Goal: Communication & Community: Answer question/provide support

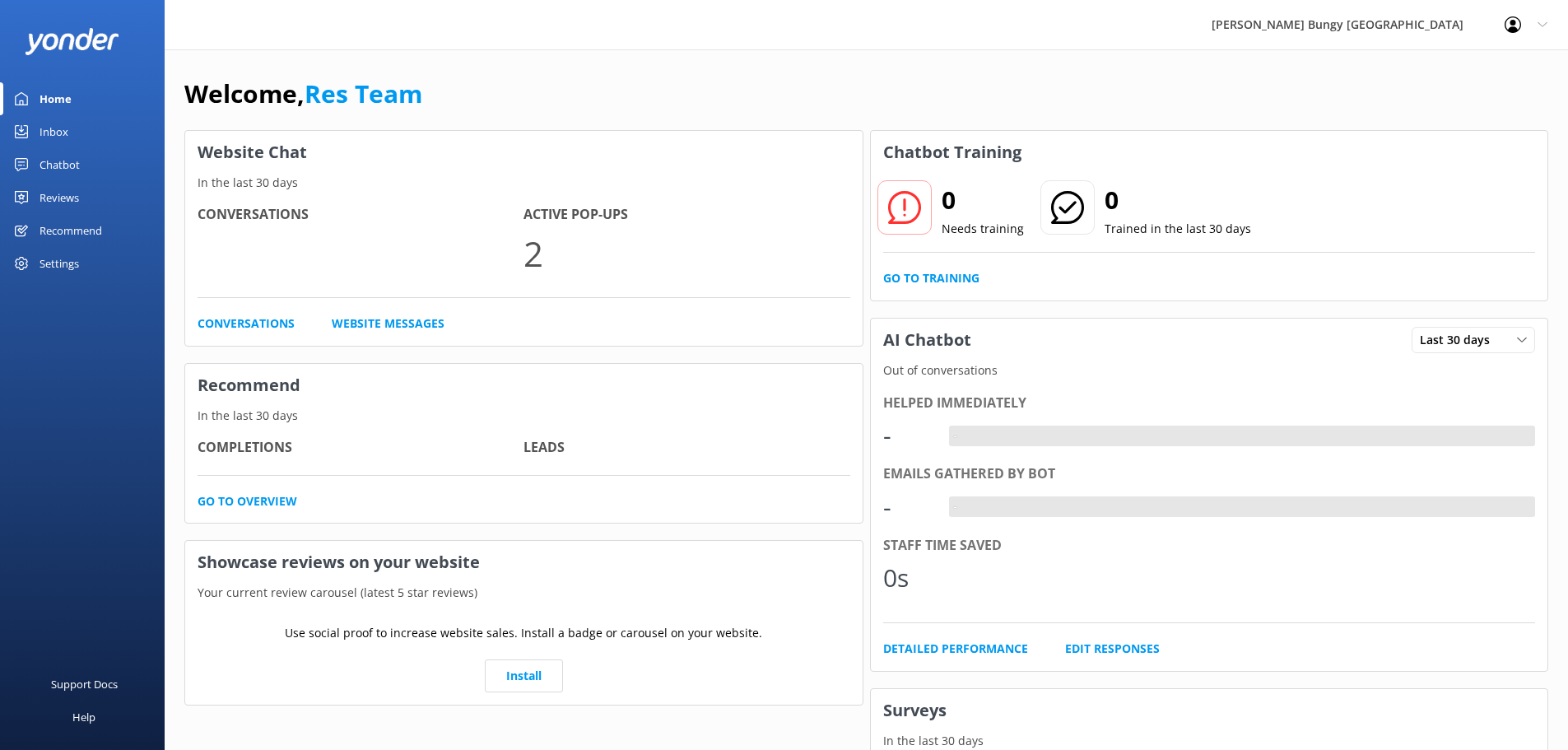
click at [47, 112] on div "Home" at bounding box center [55, 98] width 32 height 33
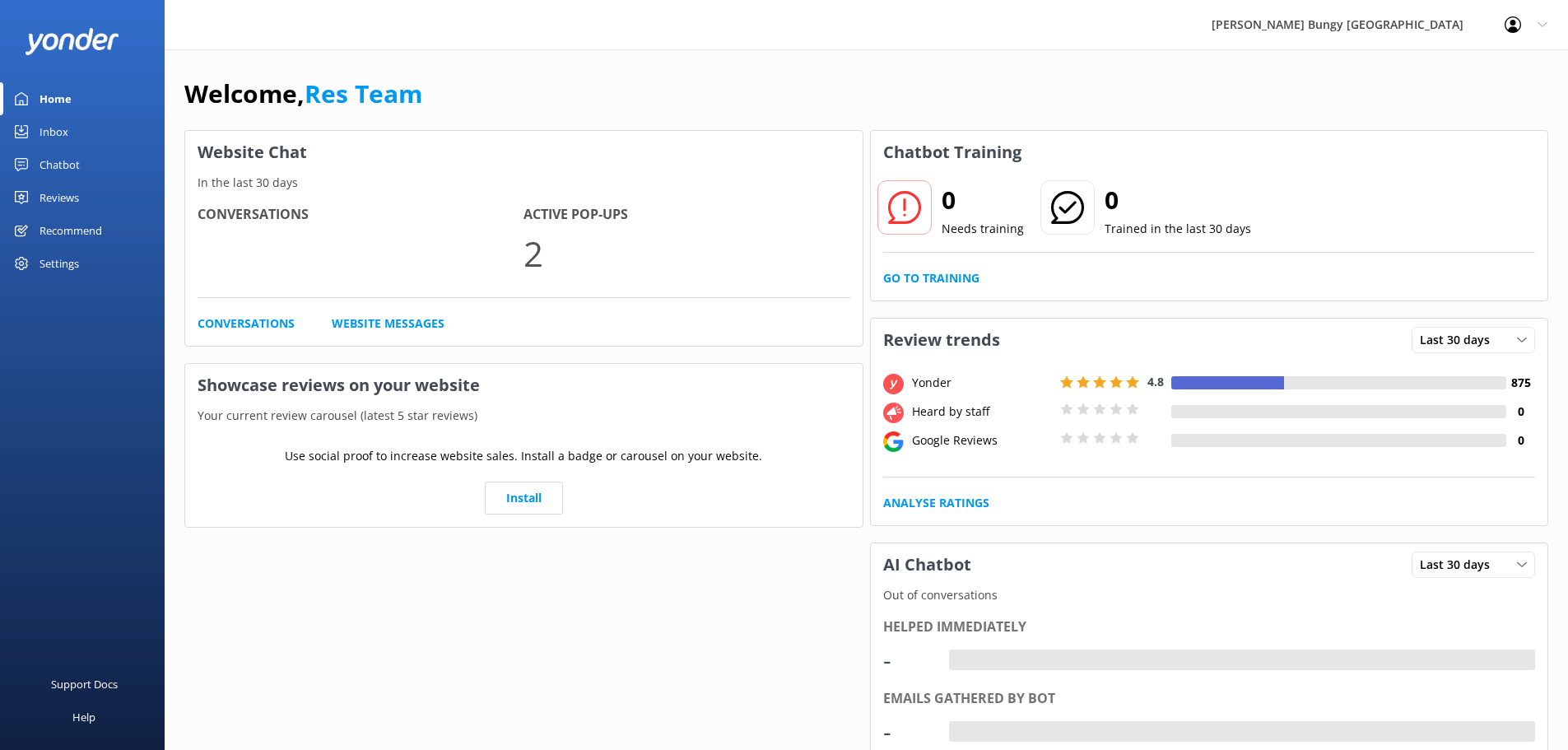
click at [48, 124] on div "Inbox" at bounding box center [54, 131] width 29 height 33
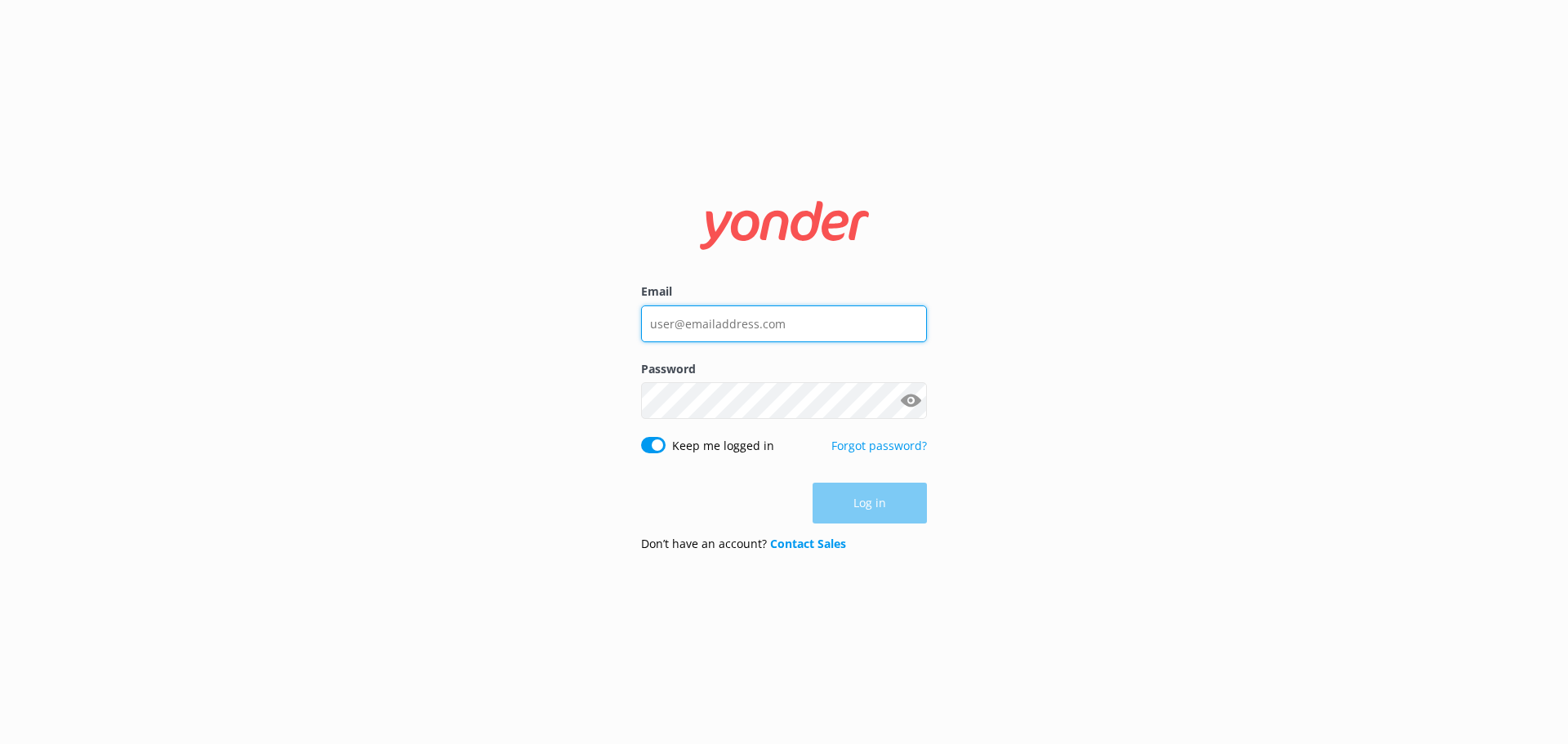
type input "[EMAIL_ADDRESS][DOMAIN_NAME]"
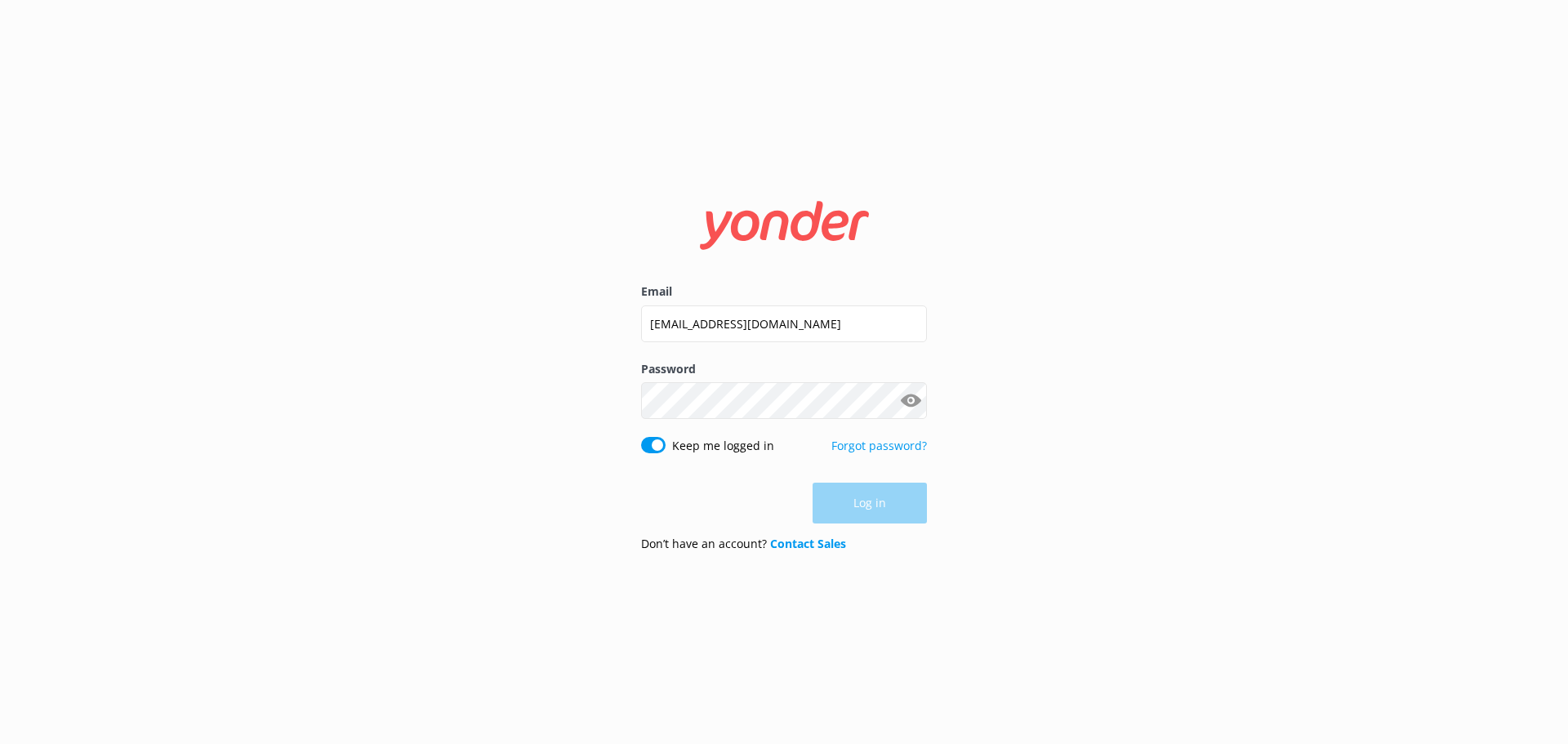
click at [903, 501] on div "Log in" at bounding box center [784, 503] width 286 height 41
click at [903, 501] on button "Log in" at bounding box center [869, 504] width 114 height 41
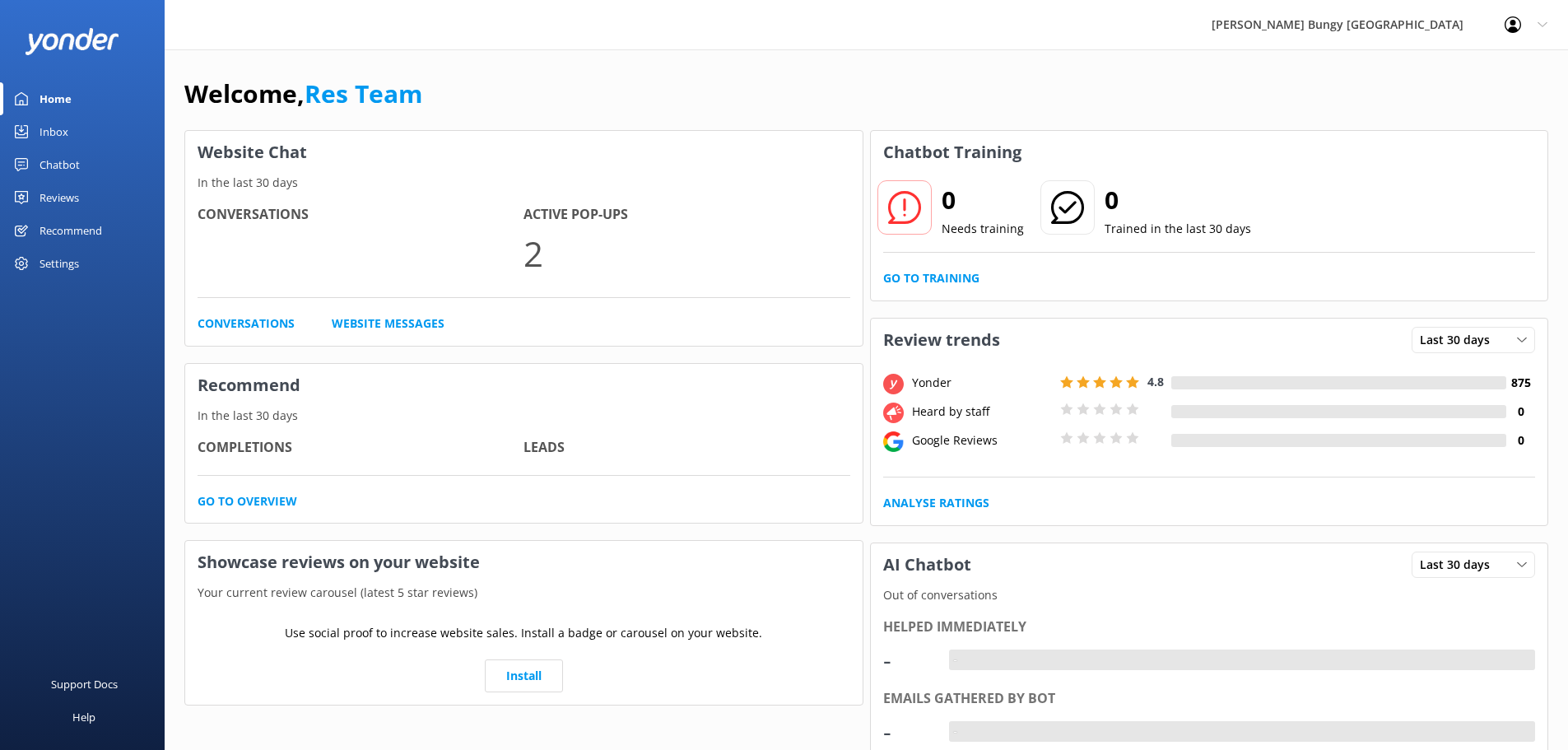
click at [84, 130] on link "Inbox" at bounding box center [82, 131] width 164 height 33
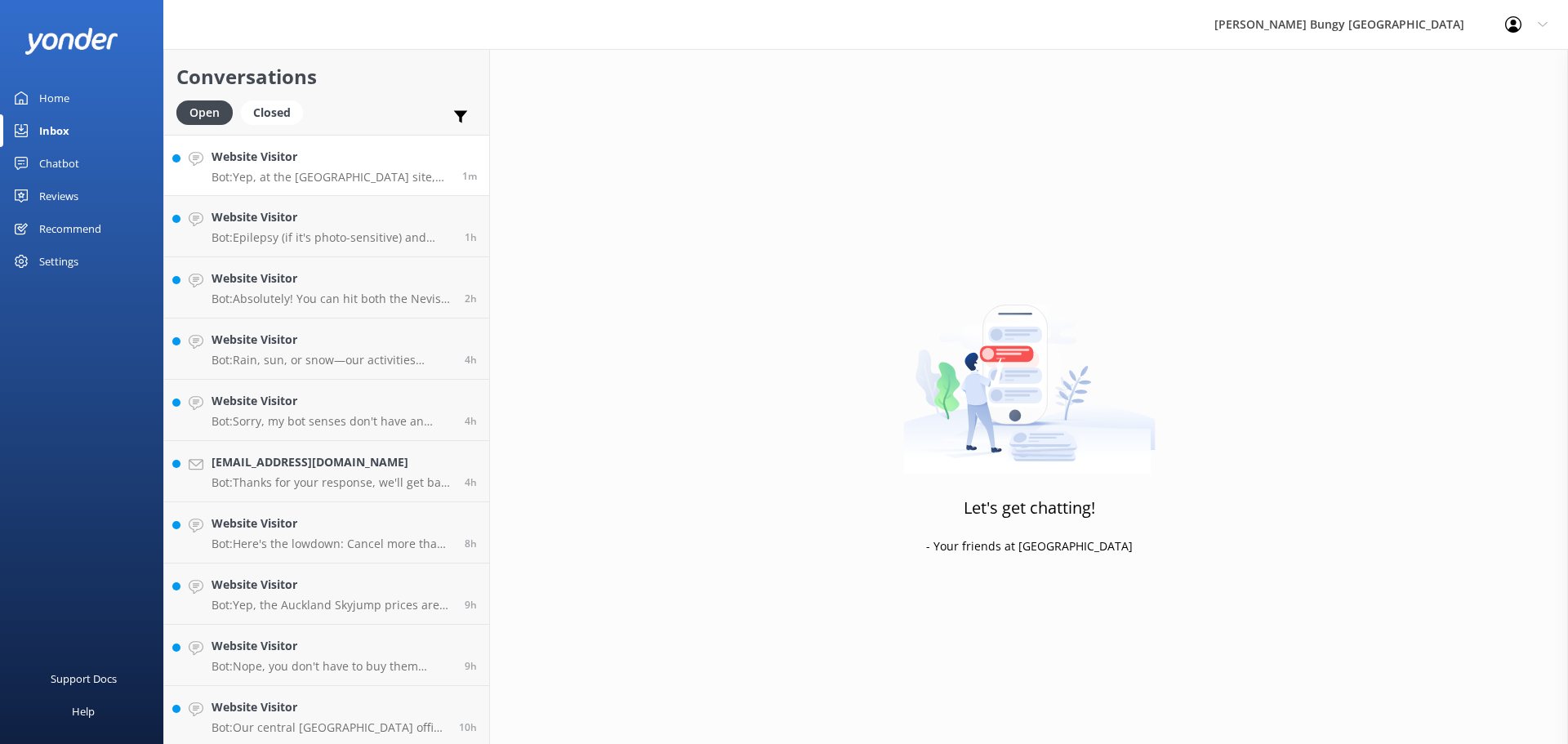
click at [331, 170] on p "Bot: Yep, at the [GEOGRAPHIC_DATA] site, spectators travel in the gondola to th…" at bounding box center [330, 177] width 238 height 15
